Goal: Task Accomplishment & Management: Complete application form

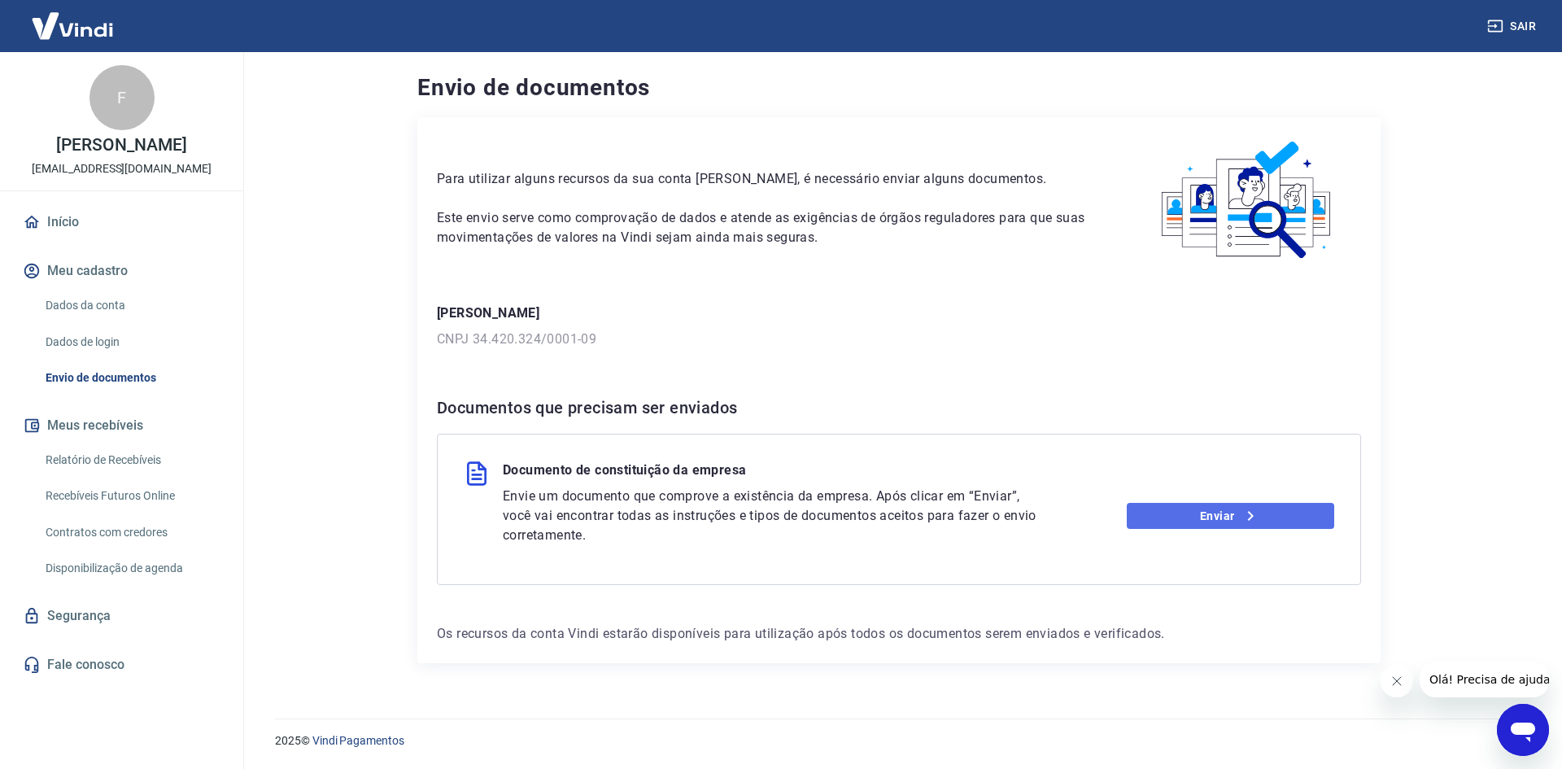
click at [1188, 518] on link "Enviar" at bounding box center [1231, 516] width 208 height 26
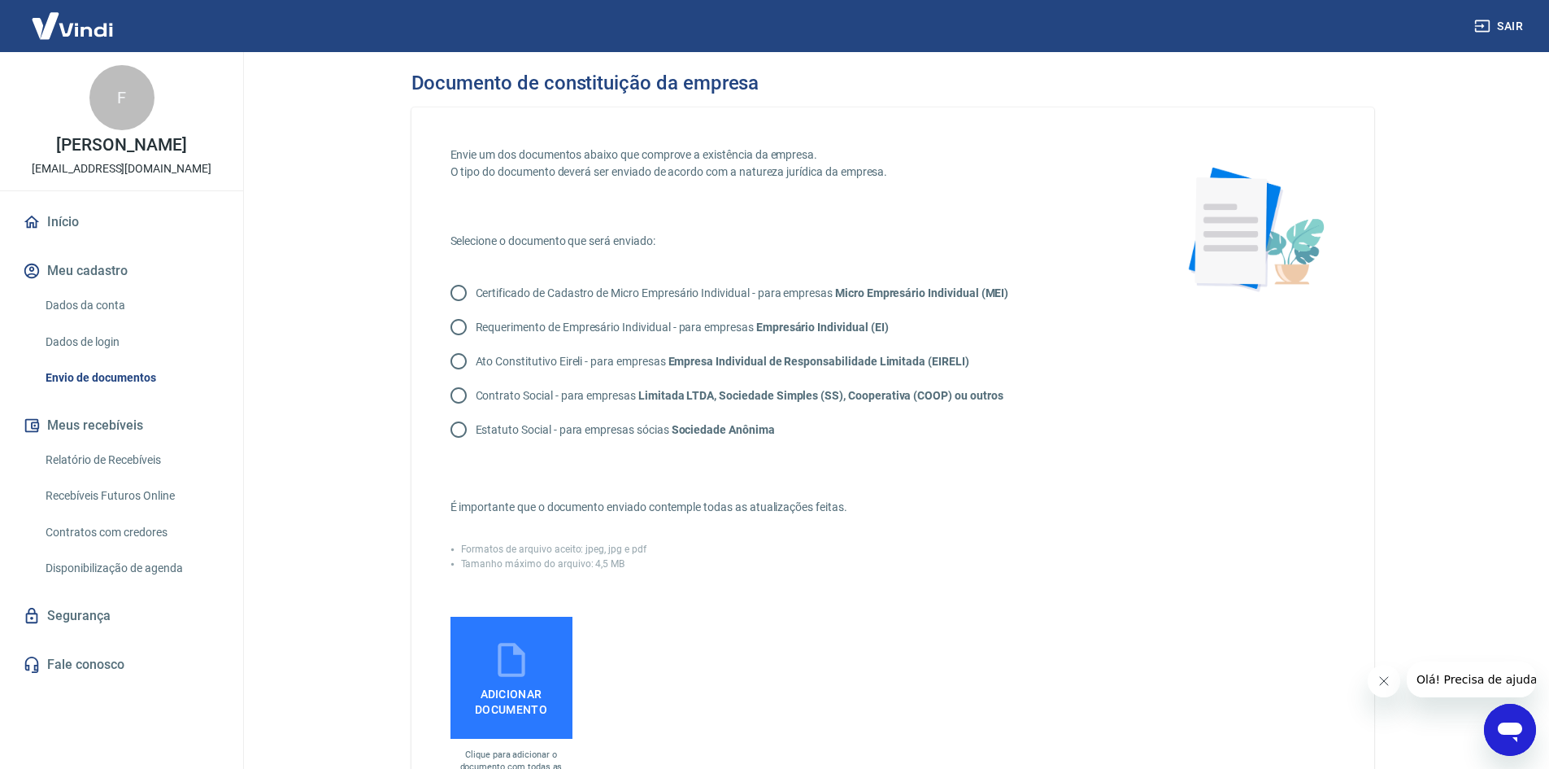
click at [456, 390] on input "Contrato Social - para empresas Limitada LTDA, Sociedade Simples (SS), Cooperat…" at bounding box center [459, 395] width 34 height 34
radio input "true"
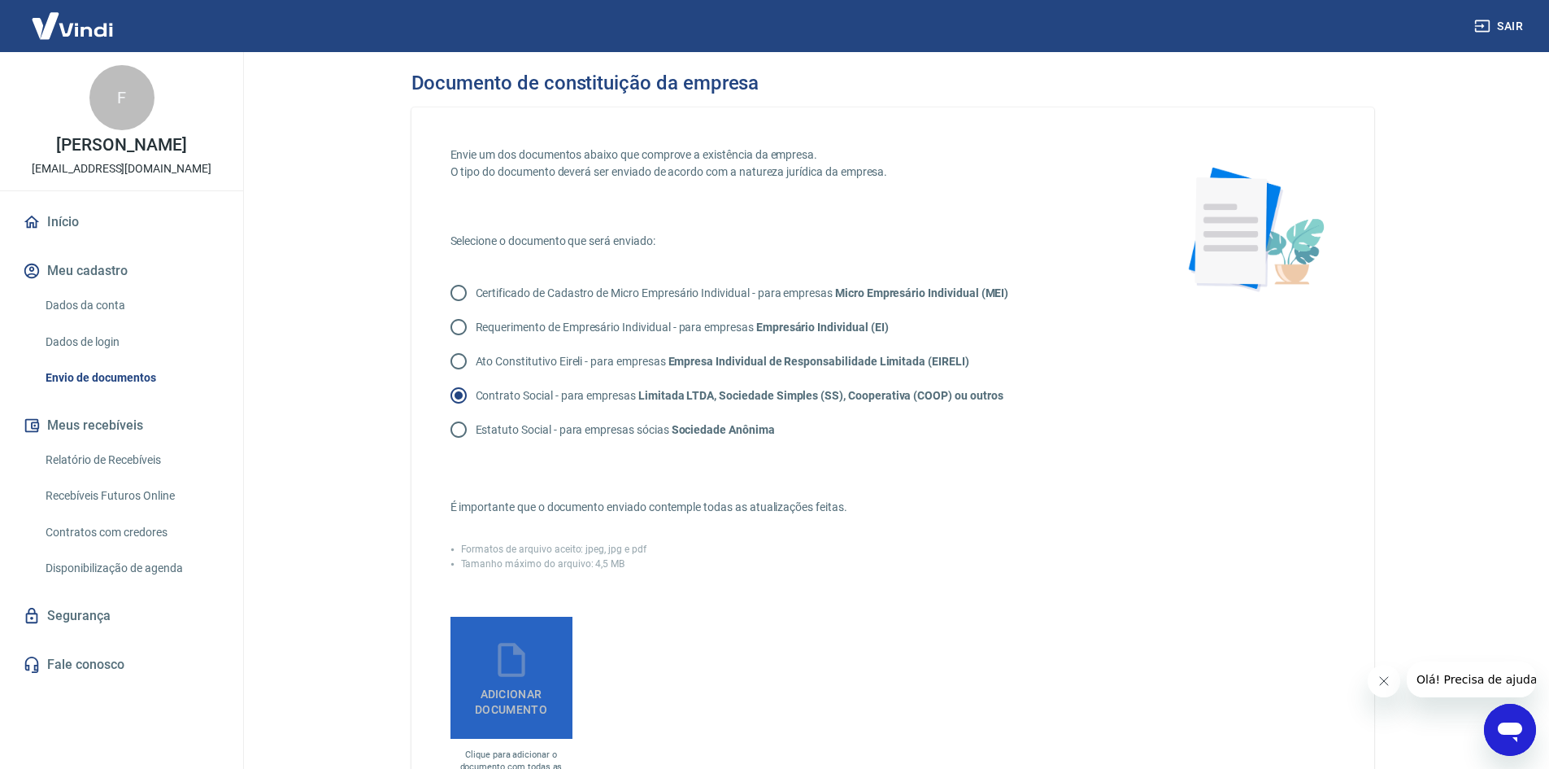
click at [501, 668] on icon at bounding box center [511, 660] width 27 height 34
click at [0, 0] on input "Adicionar documento" at bounding box center [0, 0] width 0 height 0
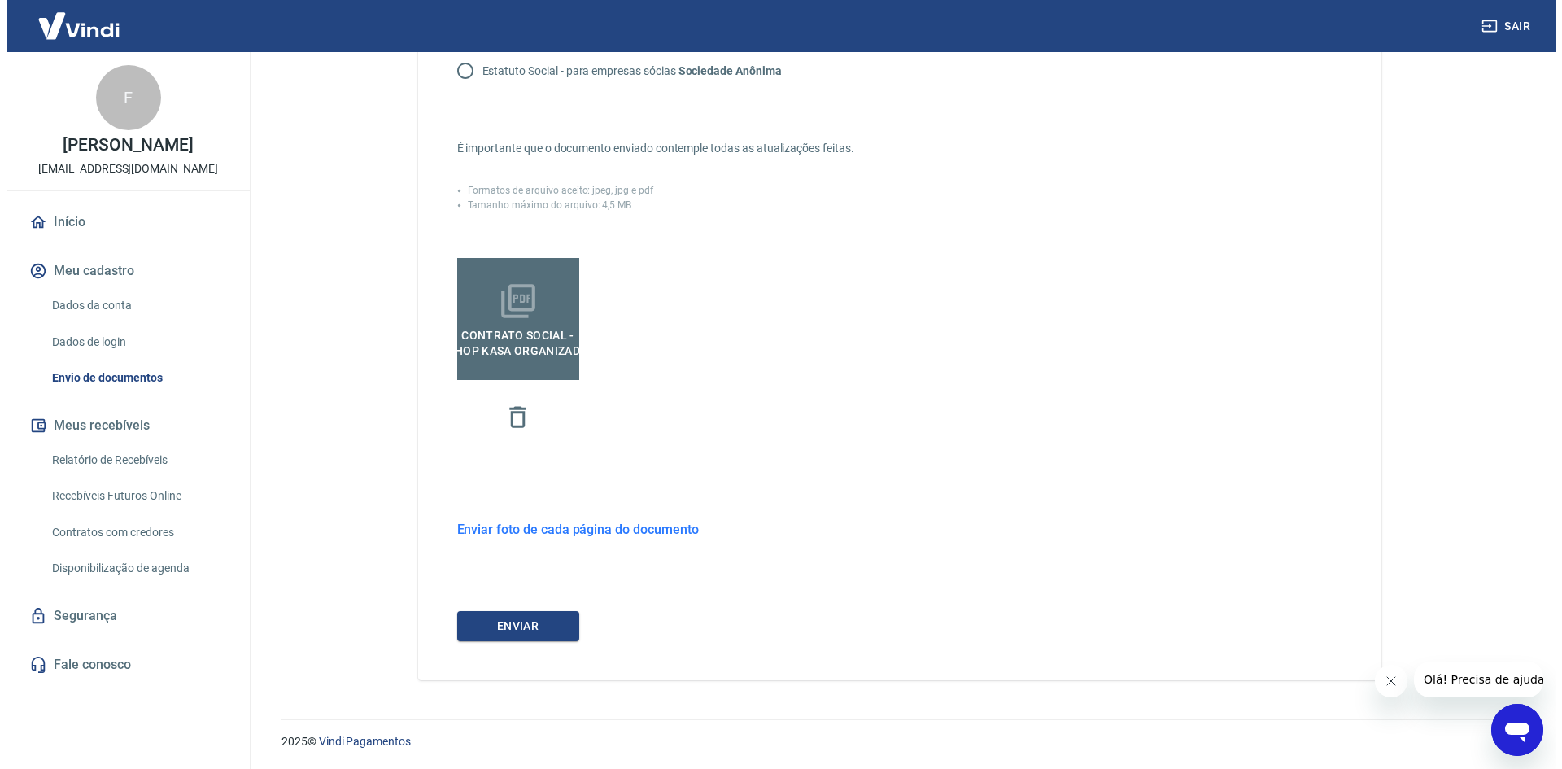
scroll to position [360, 0]
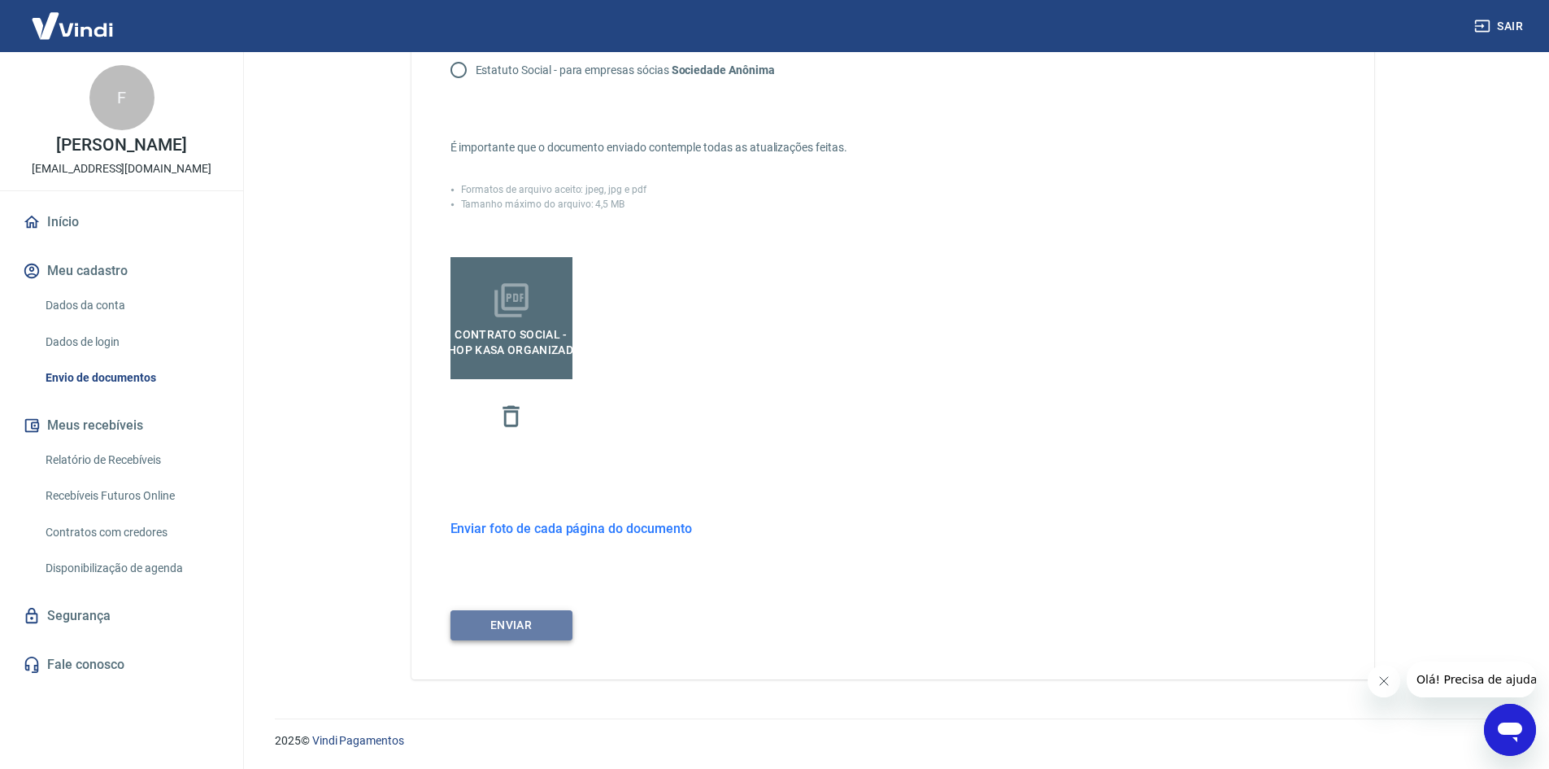
click at [504, 625] on button "ENVIAR" at bounding box center [512, 625] width 122 height 30
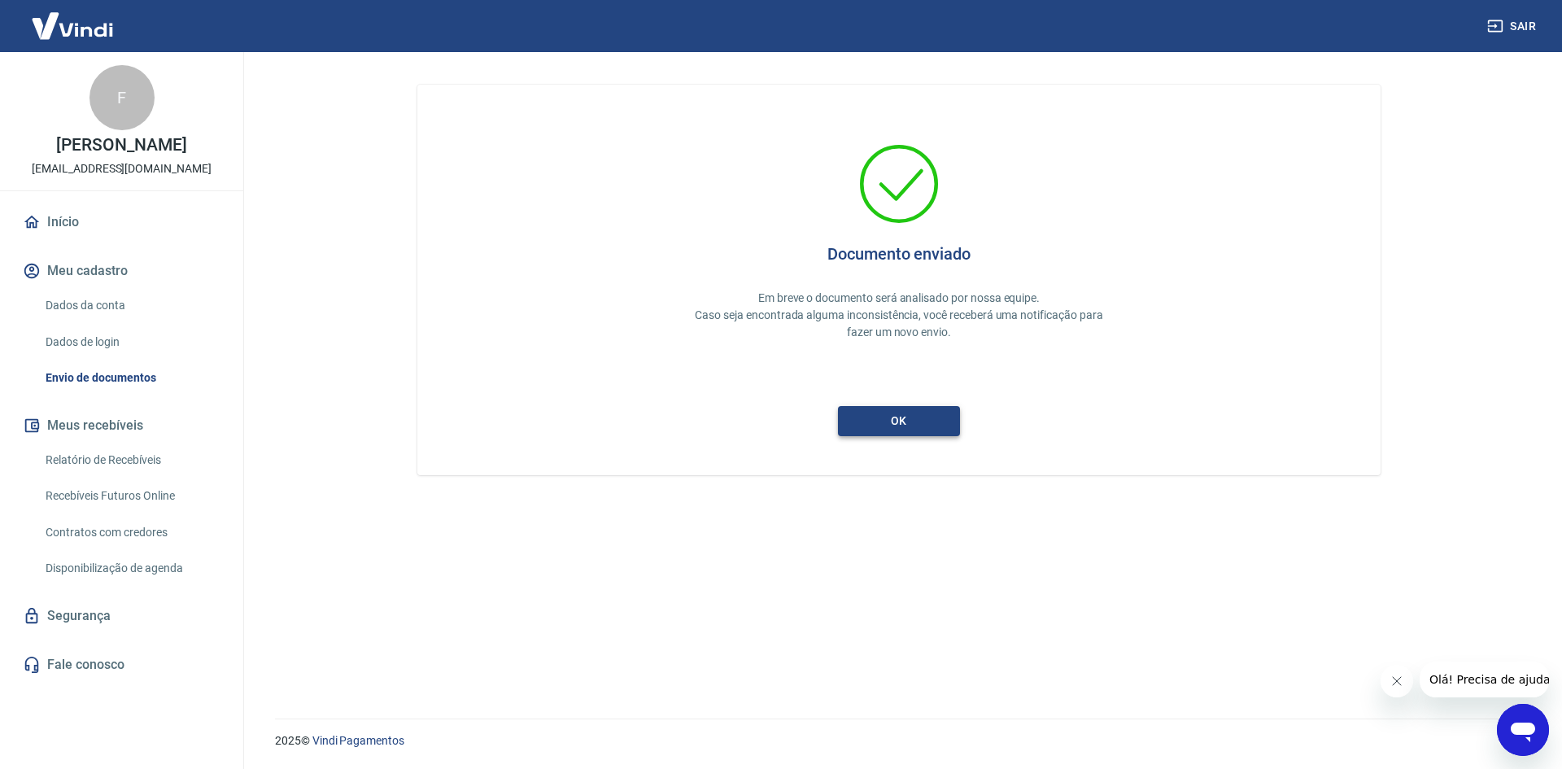
click at [897, 417] on button "ok" at bounding box center [899, 421] width 122 height 30
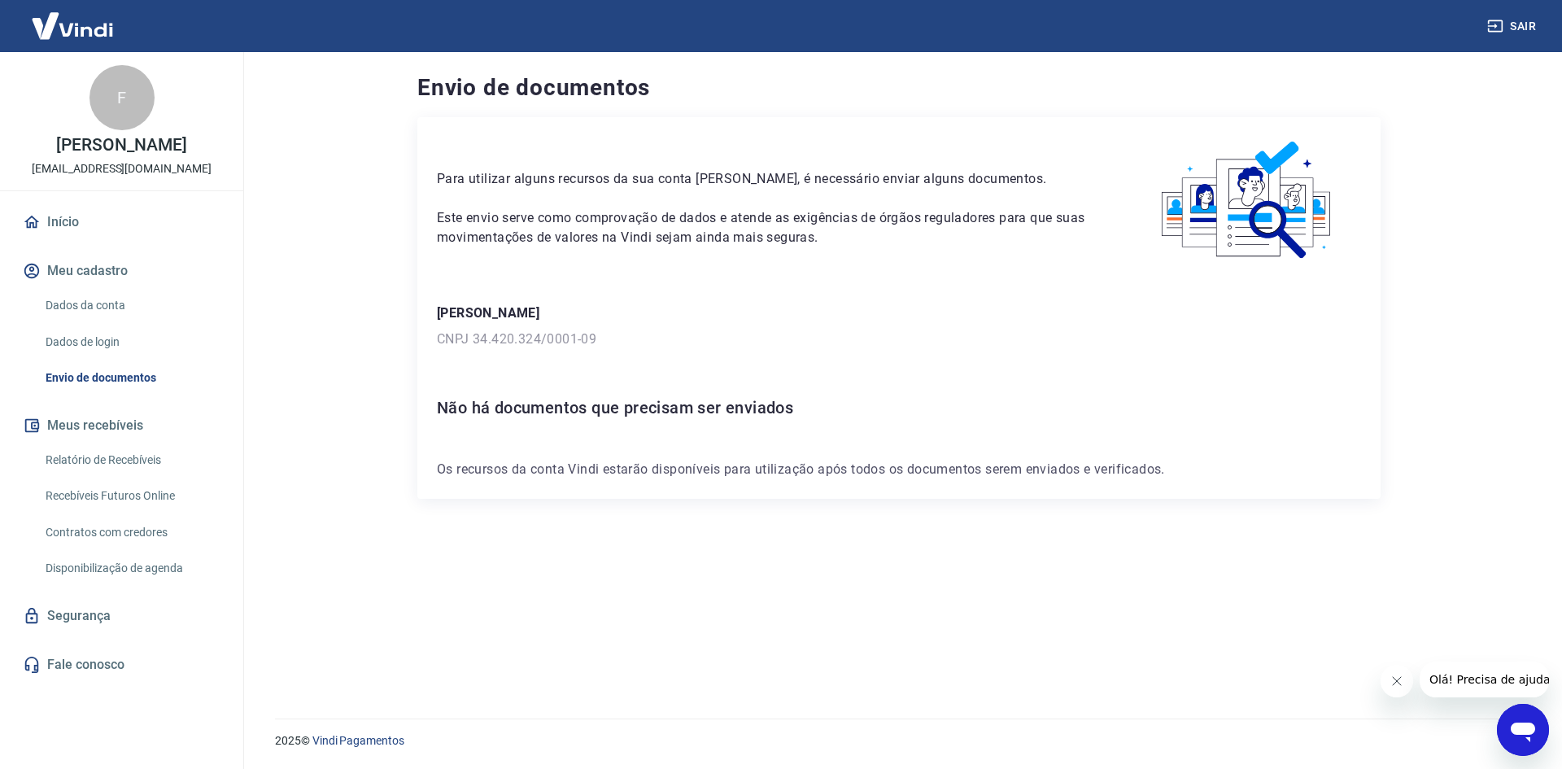
click at [89, 24] on img at bounding box center [73, 26] width 106 height 50
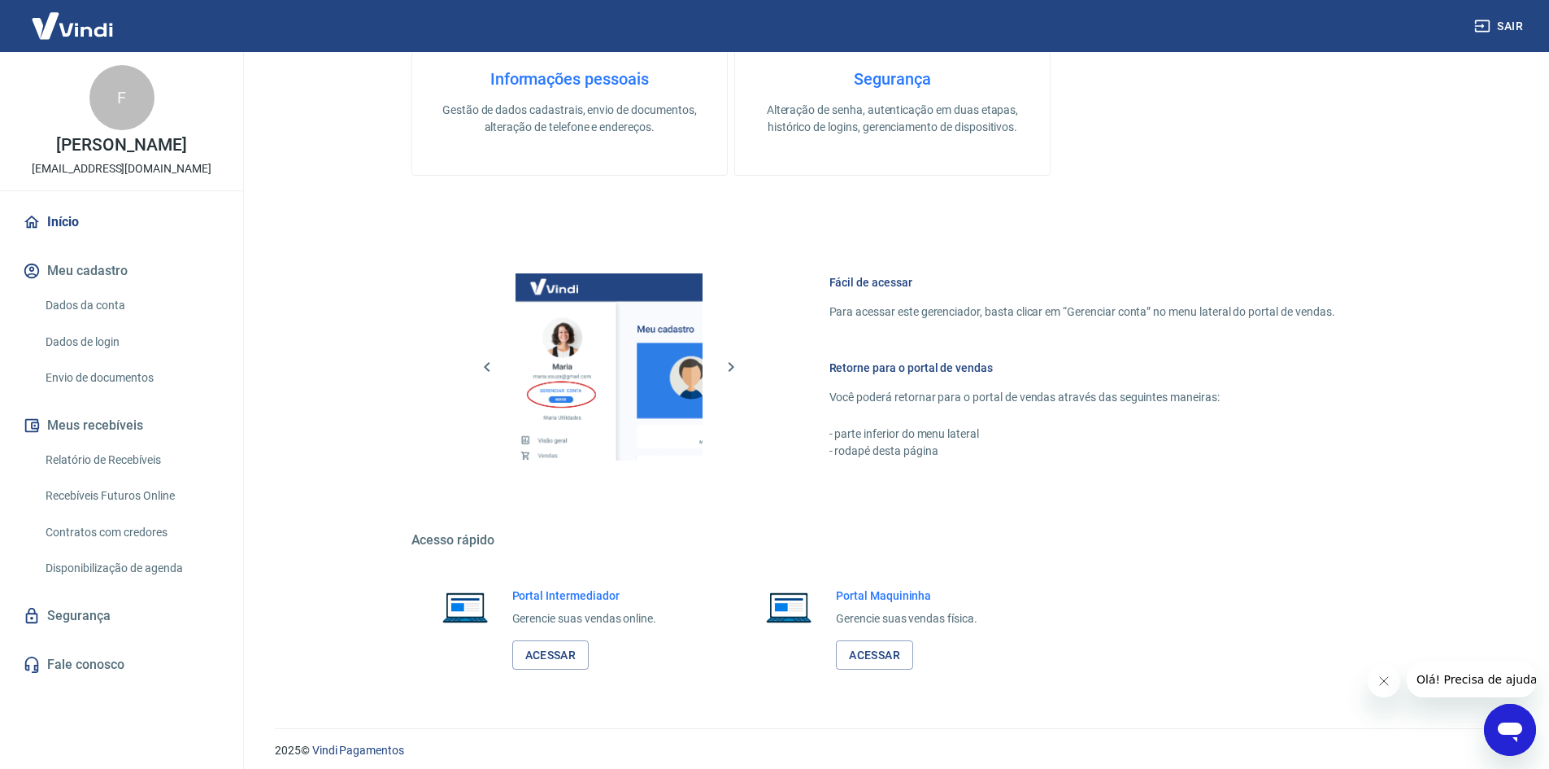
scroll to position [668, 0]
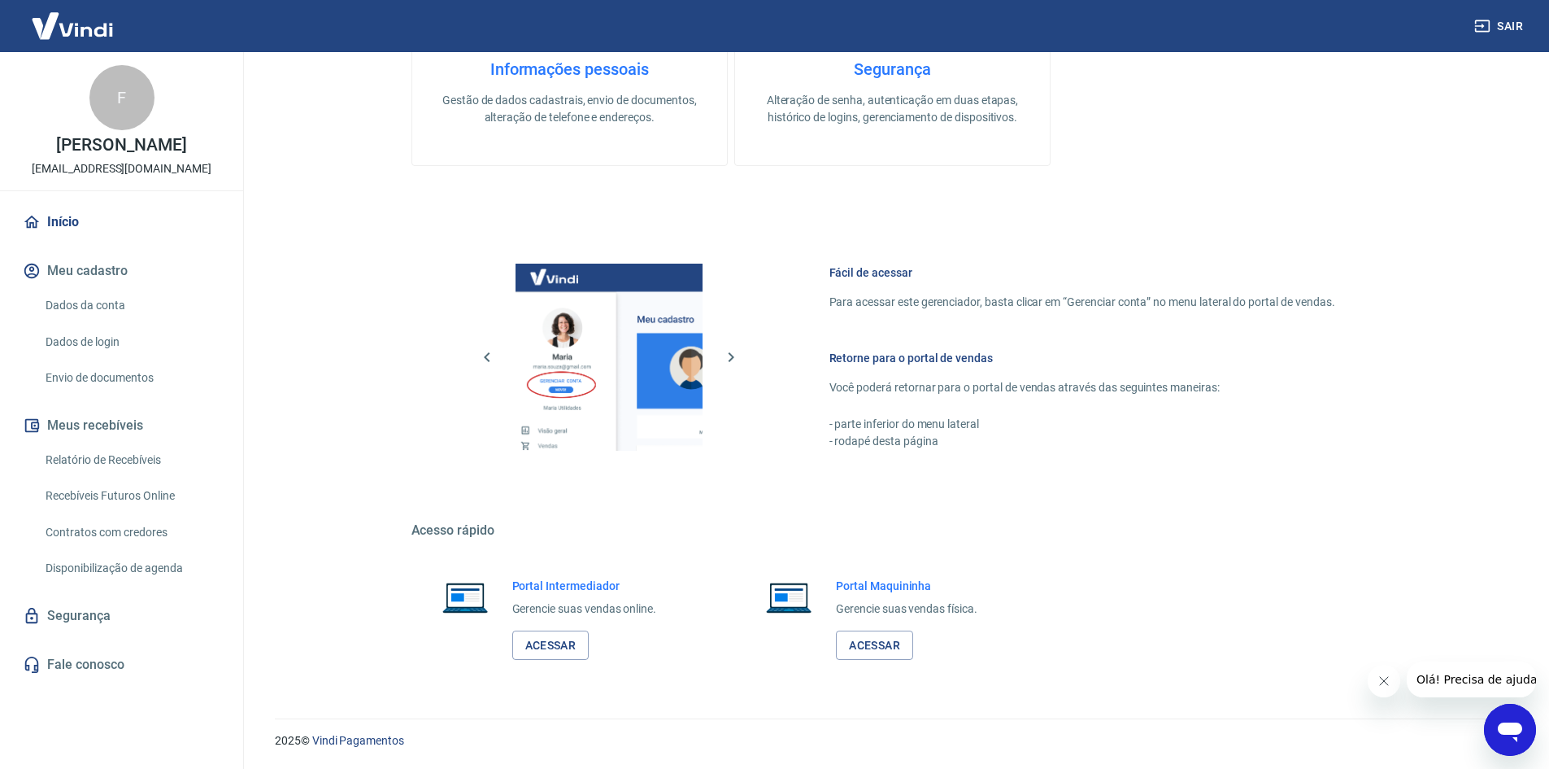
click at [1519, 25] on button "Sair" at bounding box center [1500, 26] width 59 height 30
